Goal: Book appointment/travel/reservation

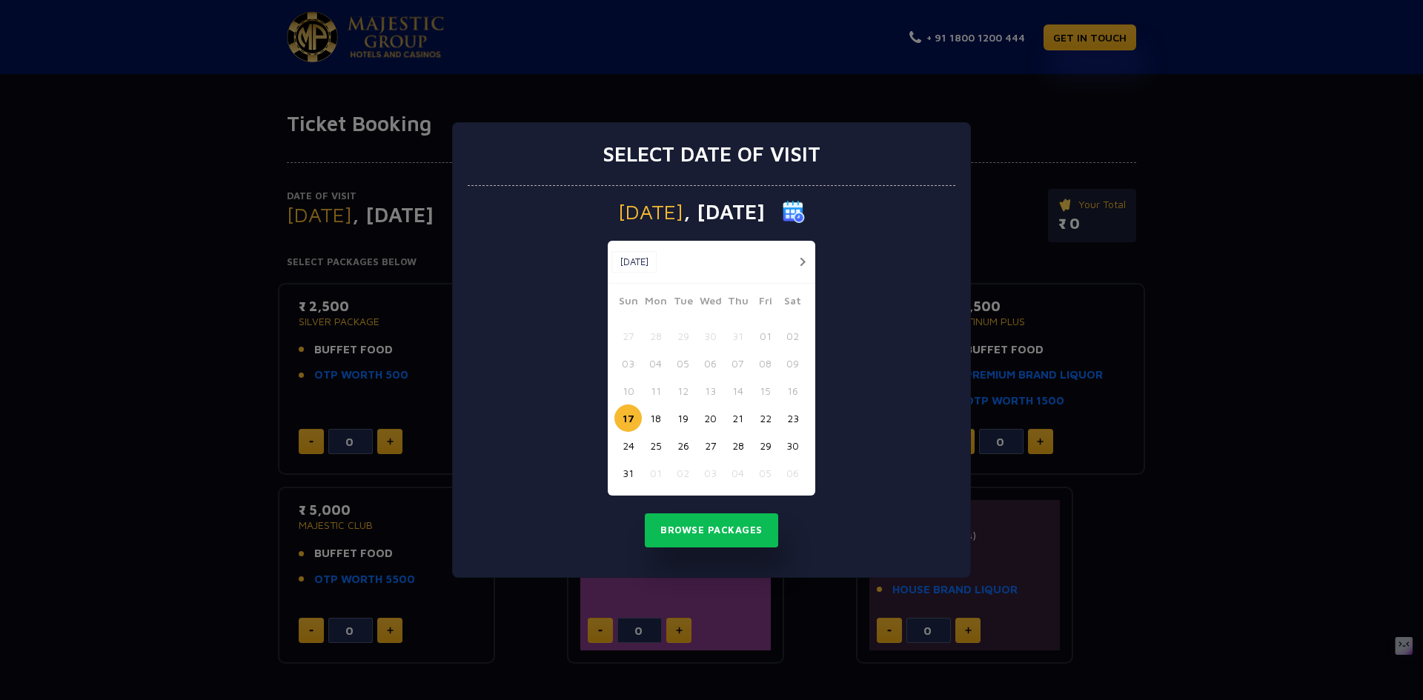
click at [800, 257] on button "button" at bounding box center [802, 262] width 19 height 19
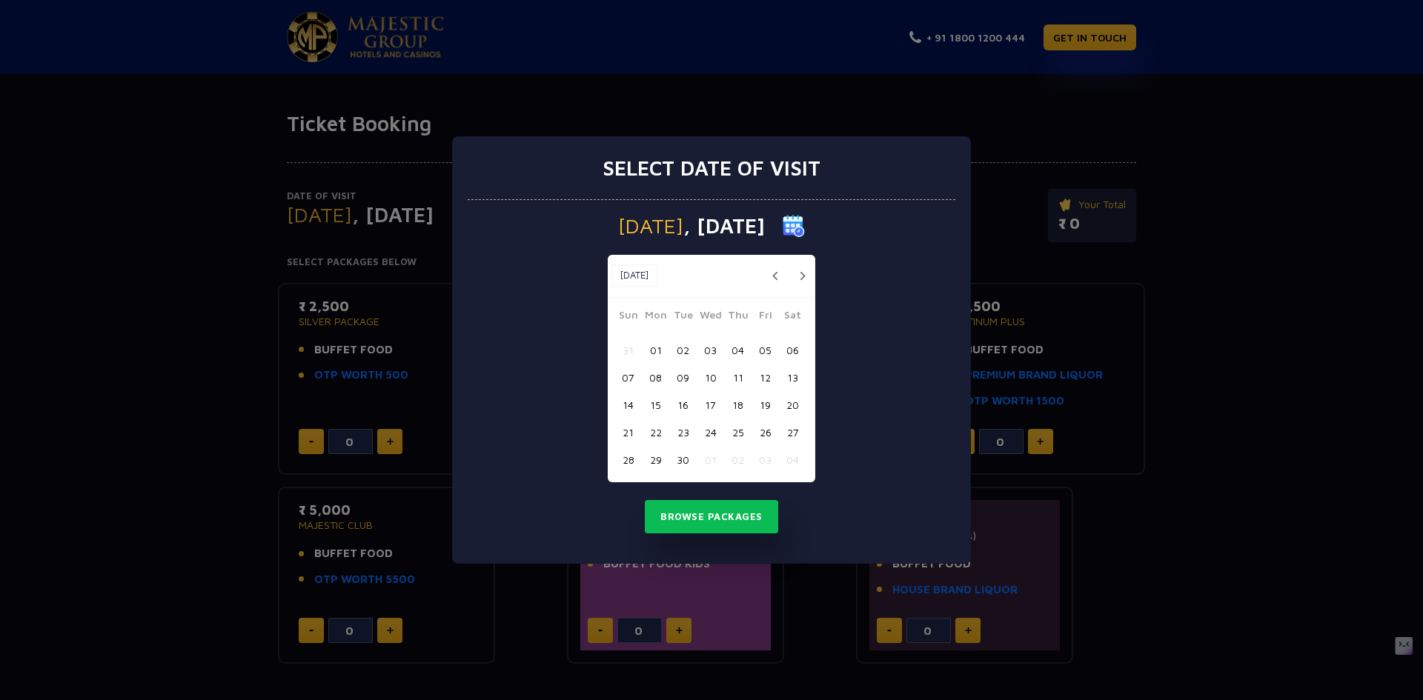
click at [798, 273] on button "button" at bounding box center [802, 276] width 19 height 19
click at [723, 224] on span ", [DATE]" at bounding box center [724, 226] width 82 height 21
click at [801, 276] on button "button" at bounding box center [802, 276] width 19 height 19
click at [765, 401] on button "17" at bounding box center [764, 404] width 27 height 27
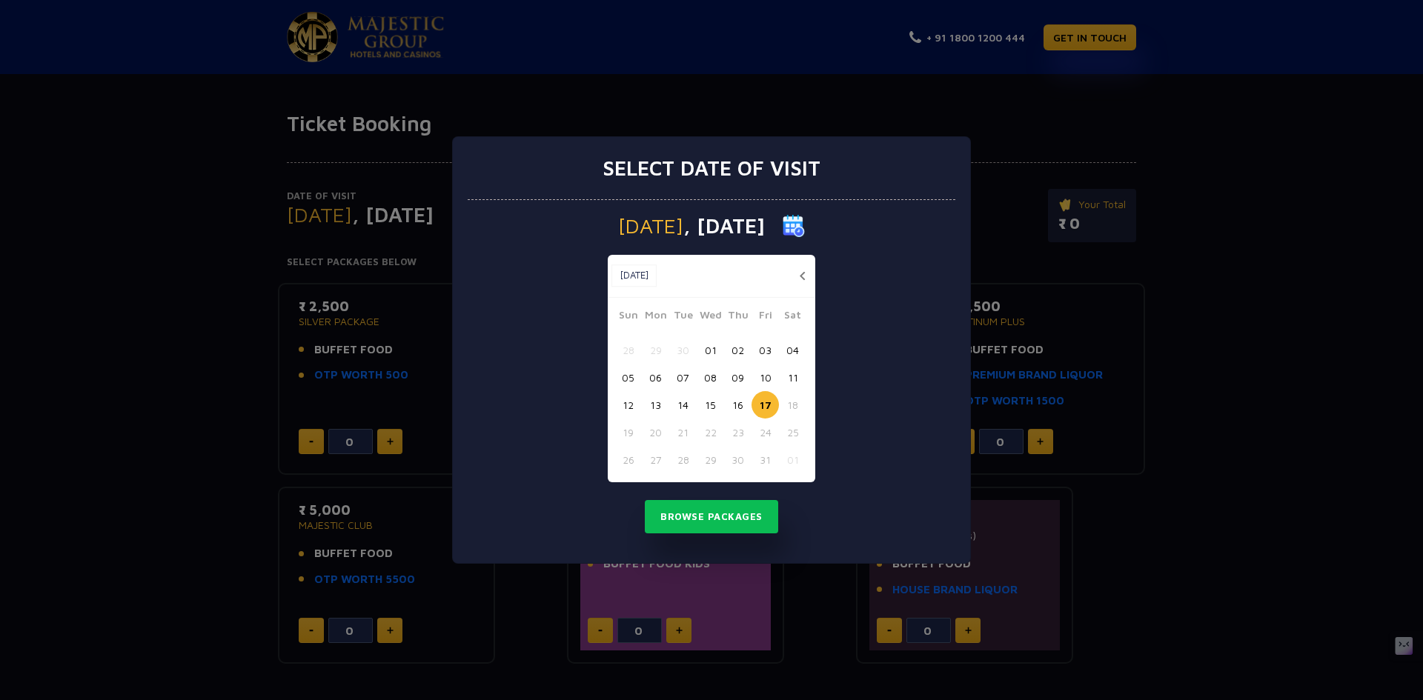
click at [765, 401] on button "17" at bounding box center [764, 404] width 27 height 27
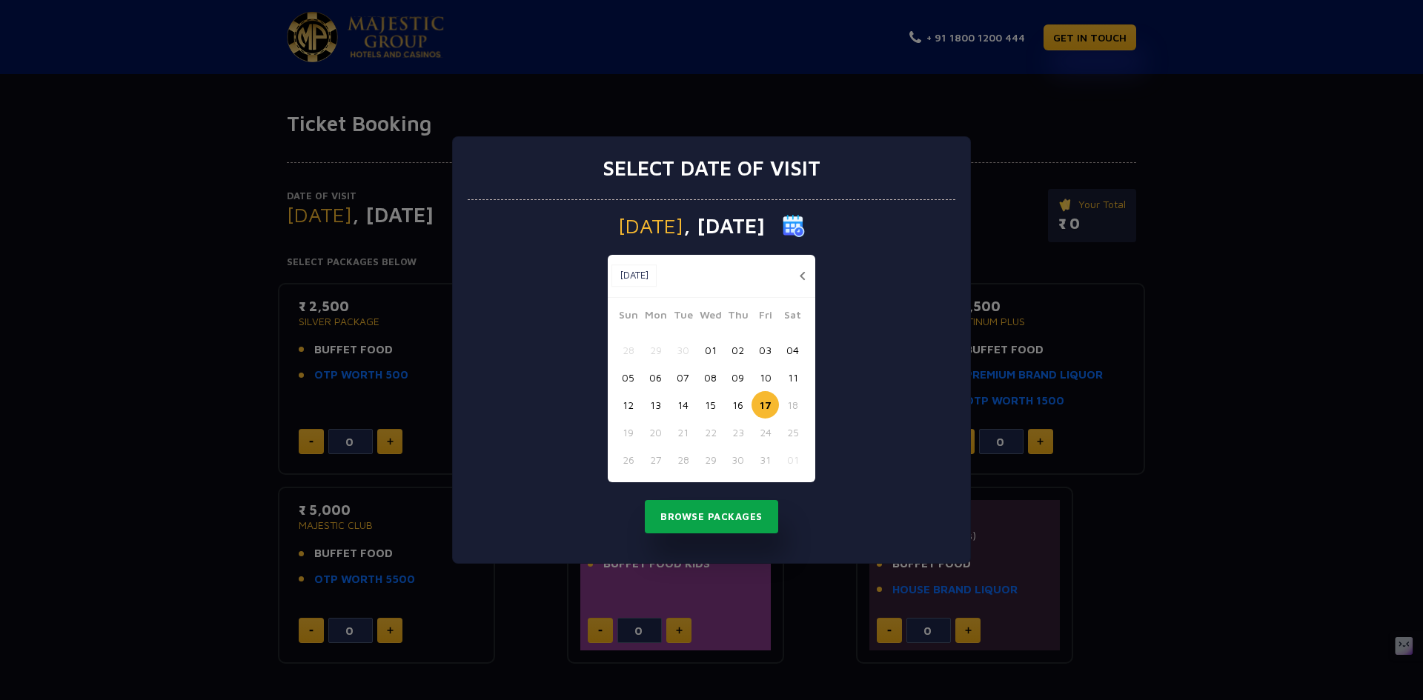
click at [747, 516] on button "Browse Packages" at bounding box center [711, 517] width 133 height 34
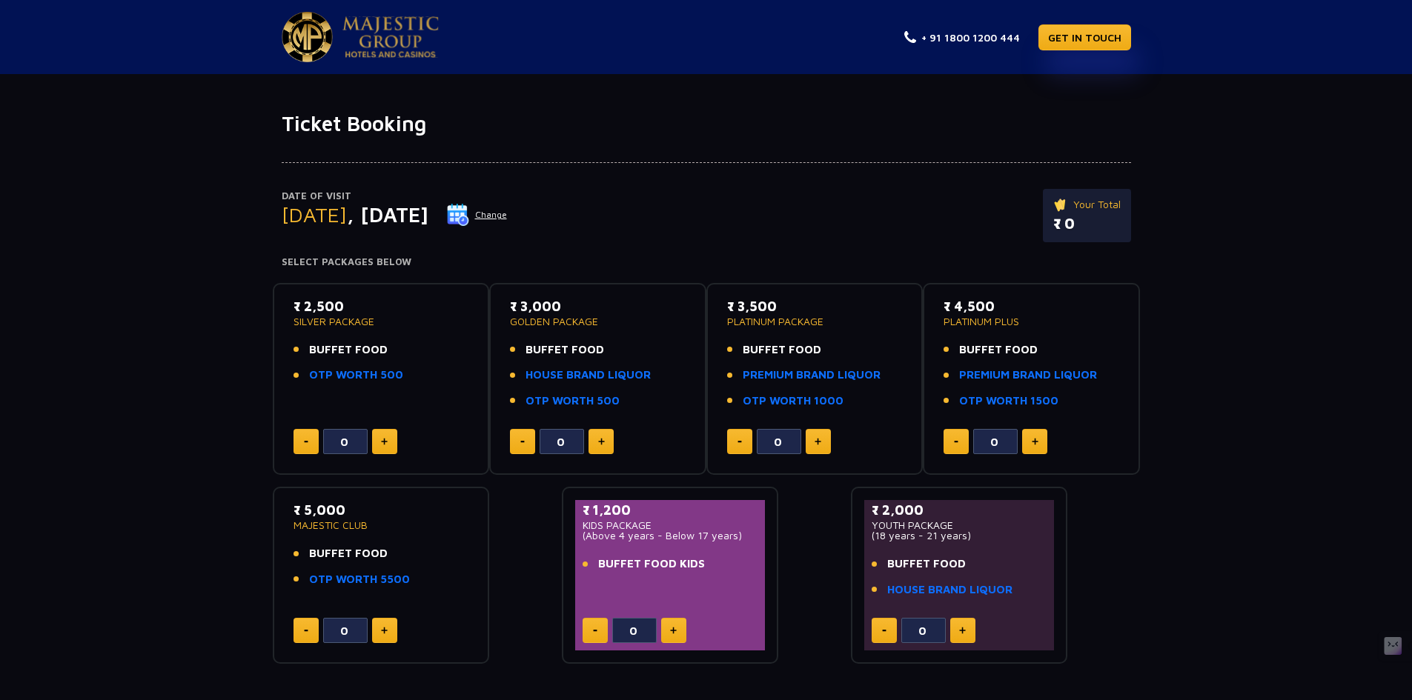
click at [817, 447] on button at bounding box center [818, 441] width 25 height 25
type input "4"
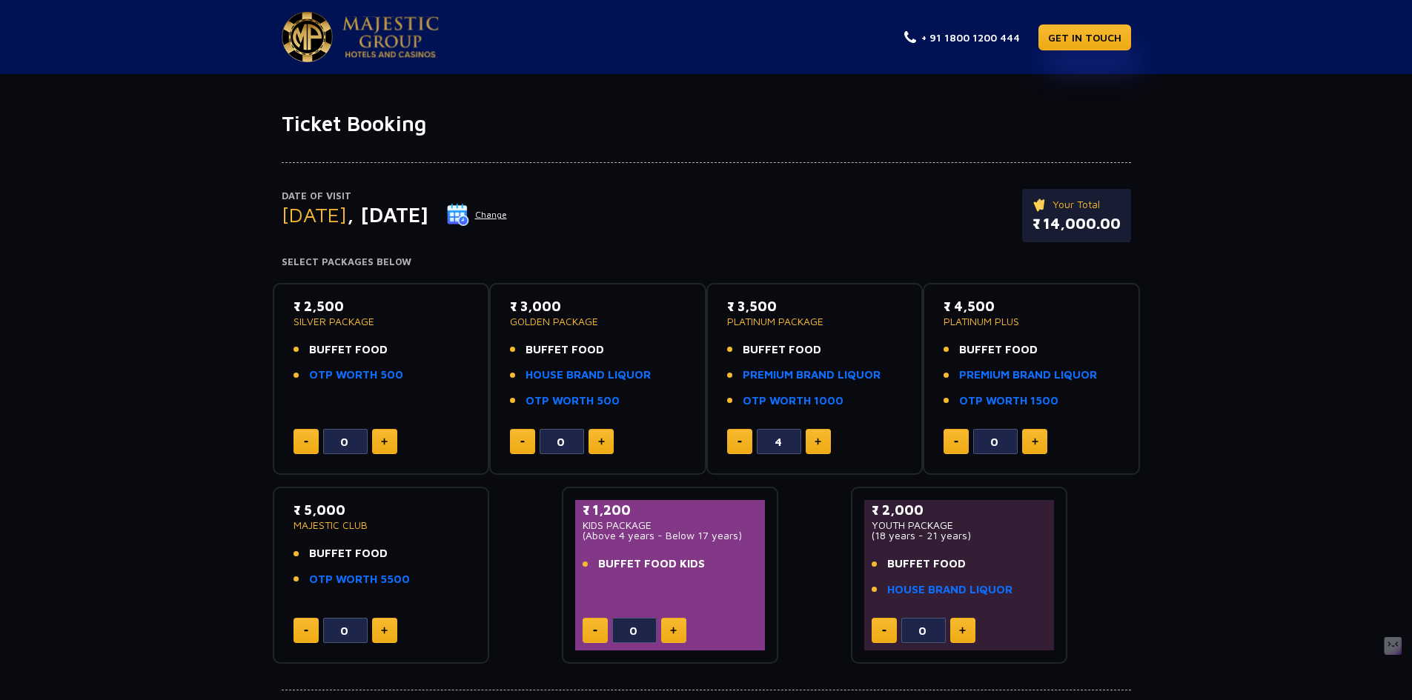
click at [402, 53] on img at bounding box center [390, 37] width 96 height 42
